Goal: Obtain resource: Download file/media

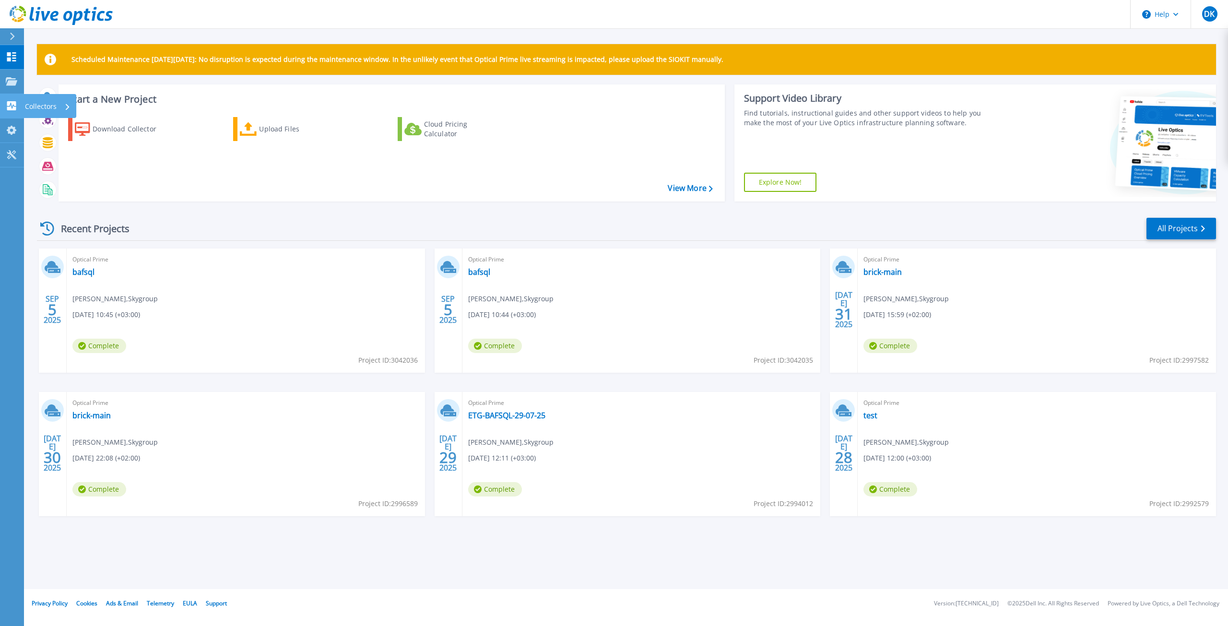
click at [11, 105] on icon at bounding box center [12, 105] width 12 height 9
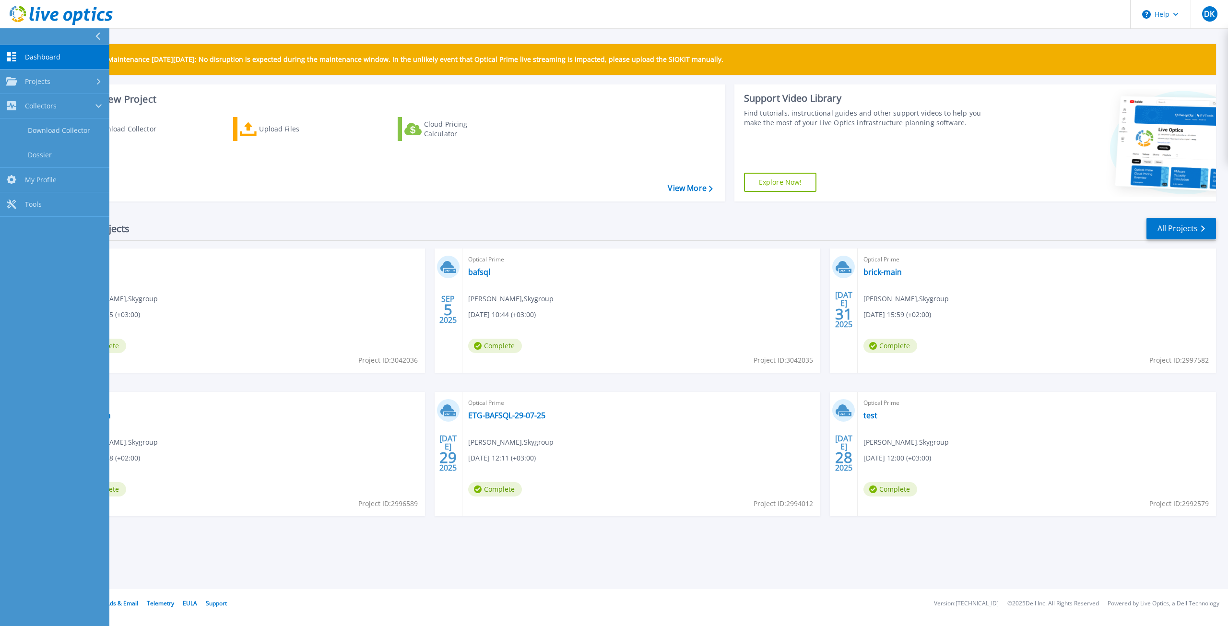
drag, startPoint x: 270, startPoint y: 229, endPoint x: 260, endPoint y: 228, distance: 9.6
click at [270, 229] on div "Recent Projects All Projects" at bounding box center [626, 229] width 1179 height 24
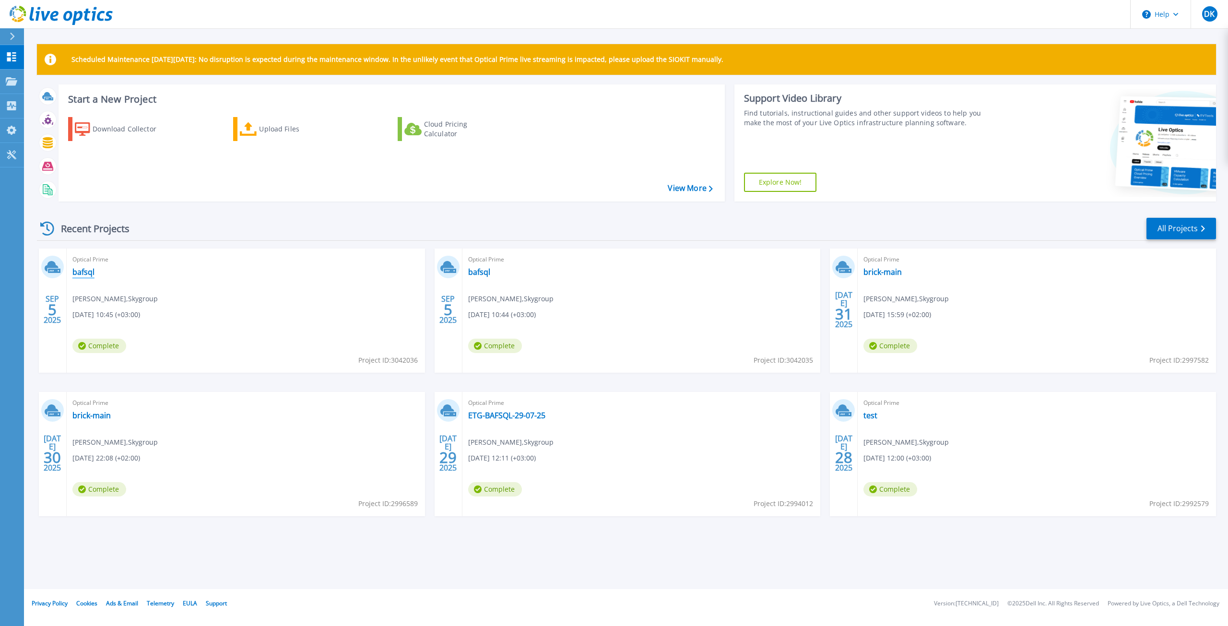
click at [85, 272] on link "bafsql" at bounding box center [83, 272] width 22 height 10
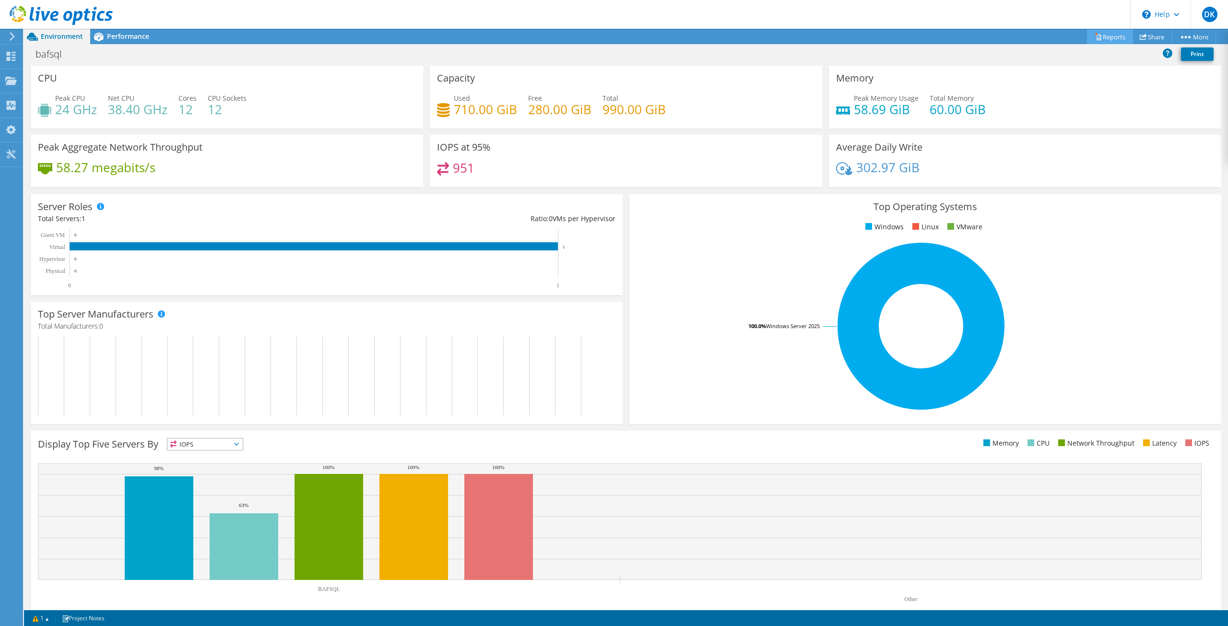
click at [1116, 36] on link "Reports" at bounding box center [1110, 36] width 46 height 15
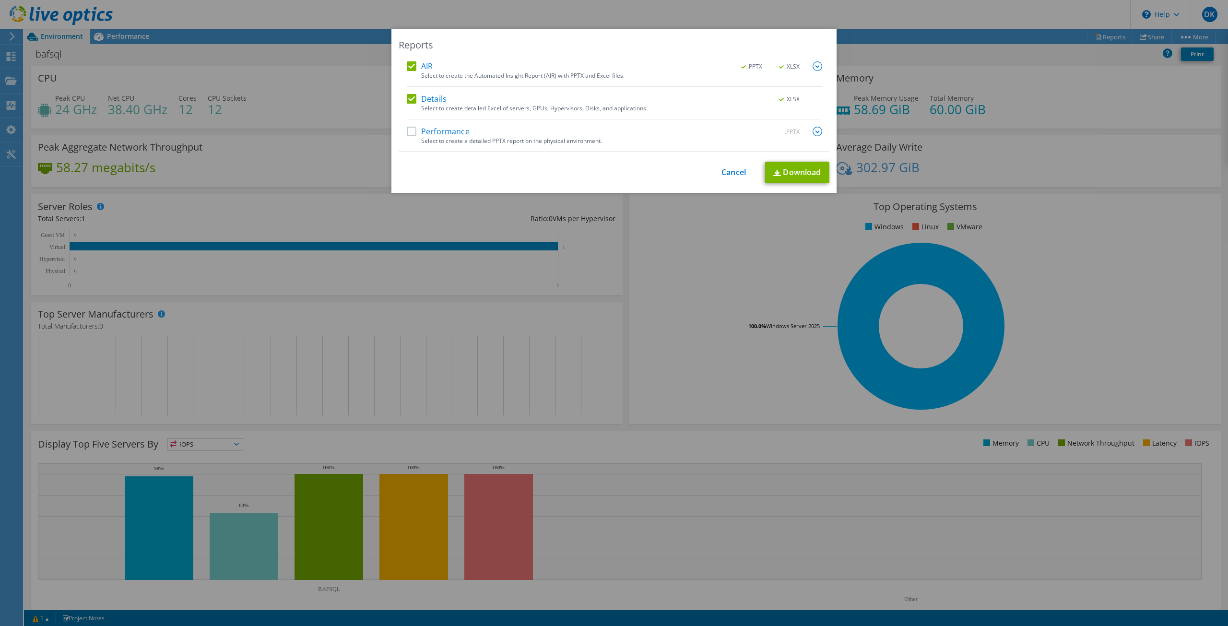
click at [407, 130] on label "Performance" at bounding box center [438, 132] width 63 height 10
click at [0, 0] on input "Performance" at bounding box center [0, 0] width 0 height 0
click at [800, 174] on link "Download" at bounding box center [797, 173] width 64 height 22
click at [349, 76] on div "Reports AIR .PPTX .XLSX Select to create the Automated Insight Report (AIR) wit…" at bounding box center [614, 313] width 1228 height 568
